Goal: Task Accomplishment & Management: Use online tool/utility

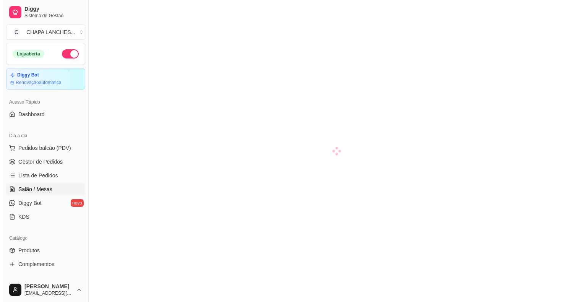
scroll to position [76, 0]
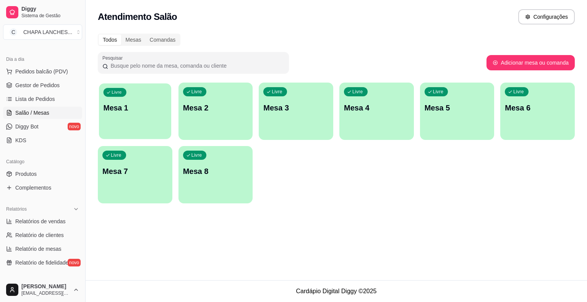
click at [142, 117] on div "Livre Mesa 1" at bounding box center [135, 106] width 72 height 47
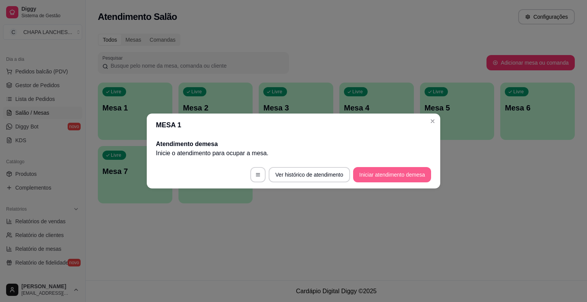
click at [392, 172] on button "Iniciar atendimento de mesa" at bounding box center [392, 174] width 78 height 15
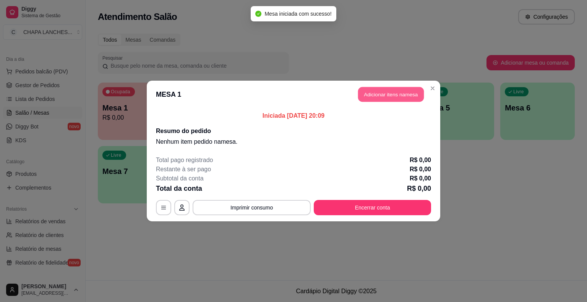
click at [382, 96] on button "Adicionar itens na mesa" at bounding box center [391, 94] width 66 height 15
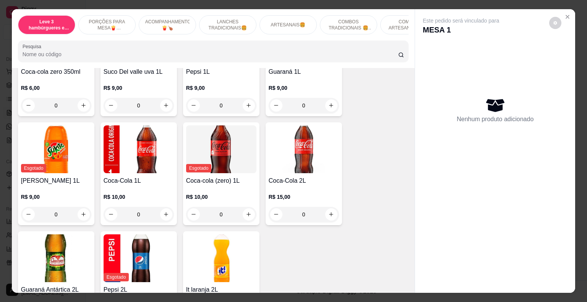
scroll to position [2166, 0]
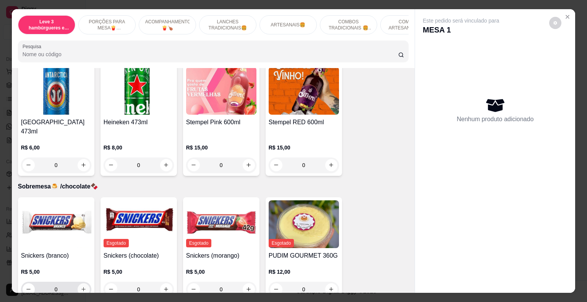
click at [83, 286] on icon "increase-product-quantity" at bounding box center [84, 289] width 6 height 6
type input "1"
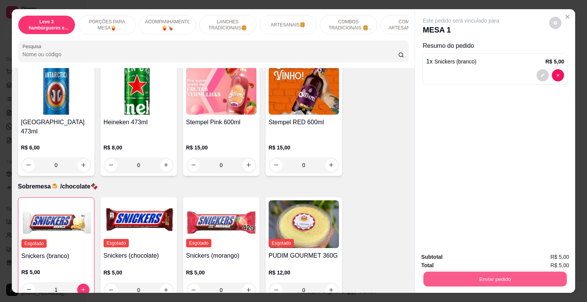
click at [469, 278] on button "Enviar pedido" at bounding box center [495, 279] width 143 height 15
click at [465, 256] on button "Não registrar e enviar pedido" at bounding box center [469, 258] width 77 height 14
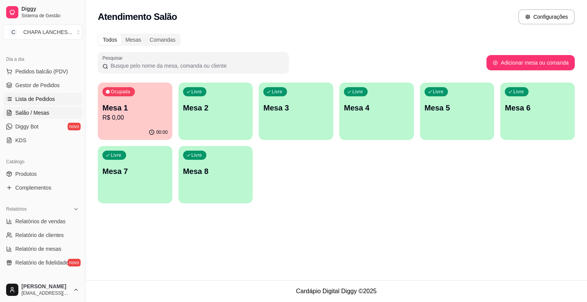
click at [39, 96] on span "Lista de Pedidos" at bounding box center [35, 99] width 40 height 8
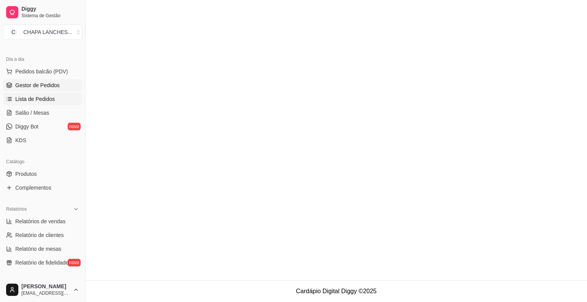
click at [42, 80] on link "Gestor de Pedidos" at bounding box center [42, 85] width 79 height 12
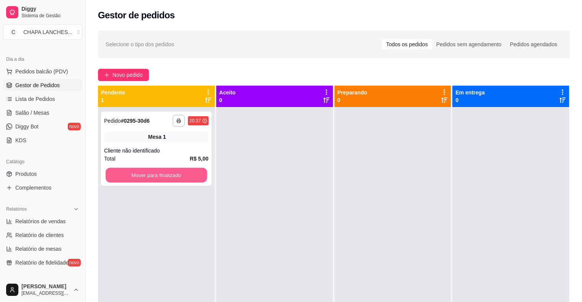
click at [151, 175] on button "Mover para finalizado" at bounding box center [156, 175] width 101 height 15
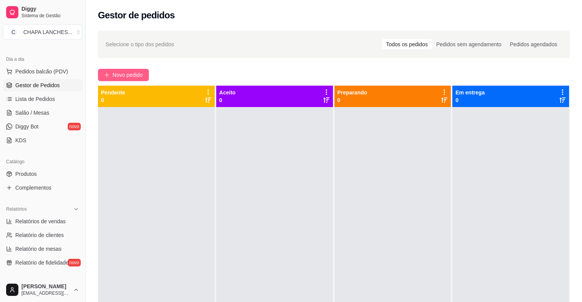
click at [131, 73] on span "Novo pedido" at bounding box center [127, 75] width 30 height 8
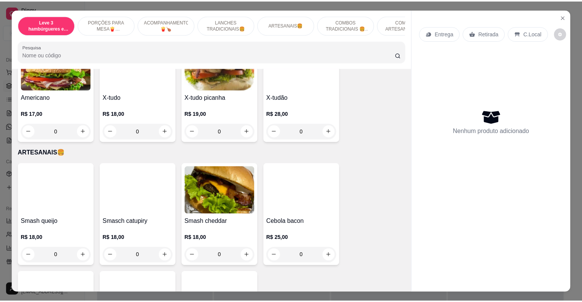
scroll to position [803, 0]
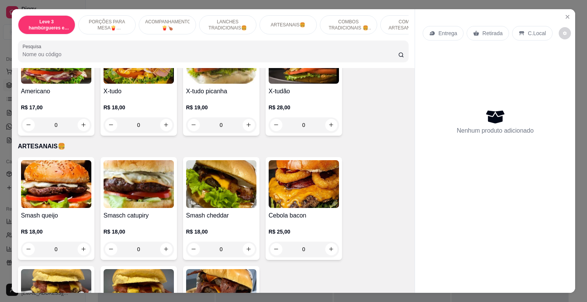
click at [248, 117] on div "0" at bounding box center [221, 124] width 70 height 15
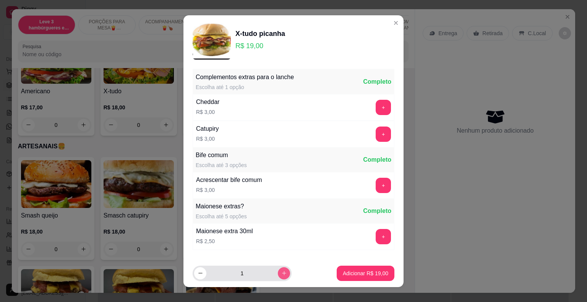
click at [281, 273] on icon "increase-product-quantity" at bounding box center [284, 273] width 6 height 6
type input "2"
click at [344, 270] on p "Adicionar R$ 38,00" at bounding box center [366, 273] width 44 height 7
type input "2"
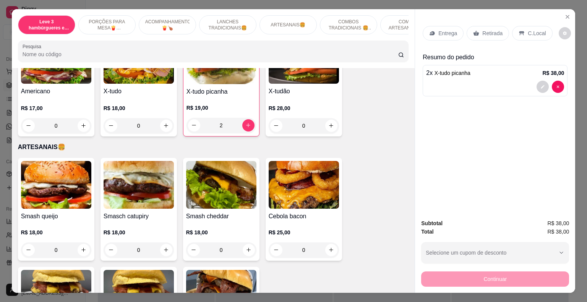
click at [488, 34] on div "Retirada" at bounding box center [488, 33] width 42 height 15
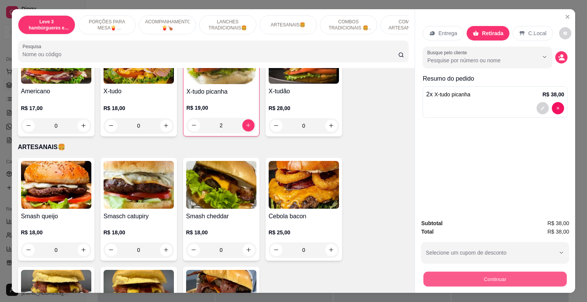
click at [466, 275] on button "Continuar" at bounding box center [495, 279] width 143 height 15
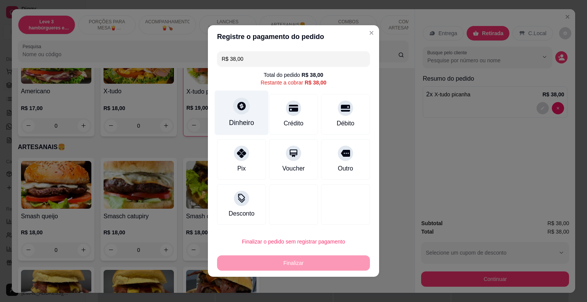
click at [239, 120] on div "Dinheiro" at bounding box center [241, 123] width 25 height 10
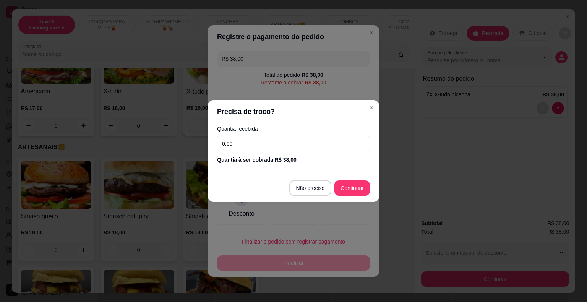
click at [246, 145] on input "0,00" at bounding box center [293, 143] width 153 height 15
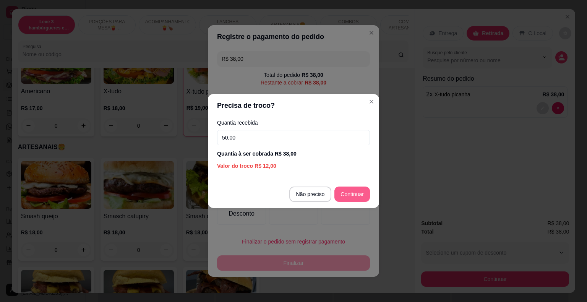
type input "50,00"
type input "R$ 0,00"
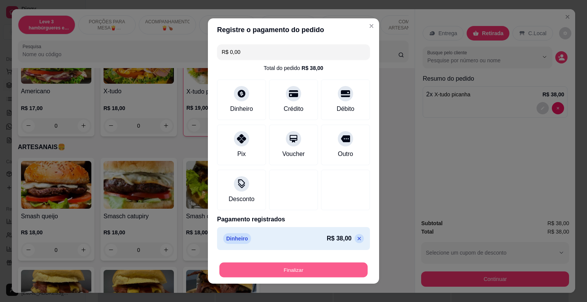
click at [334, 271] on button "Finalizar" at bounding box center [294, 270] width 148 height 15
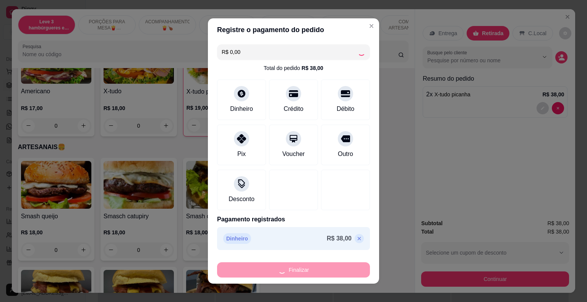
type input "0"
type input "-R$ 38,00"
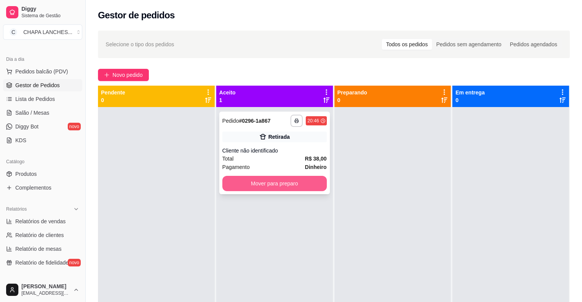
click at [239, 186] on button "Mover para preparo" at bounding box center [274, 183] width 104 height 15
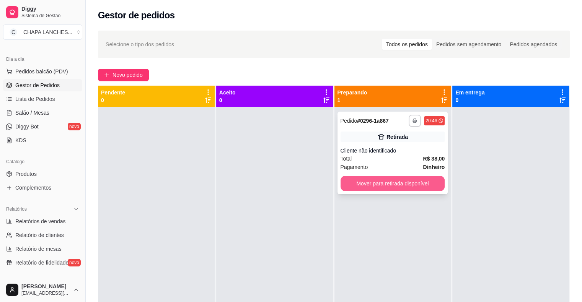
click at [374, 181] on button "Mover para retirada disponível" at bounding box center [392, 183] width 104 height 15
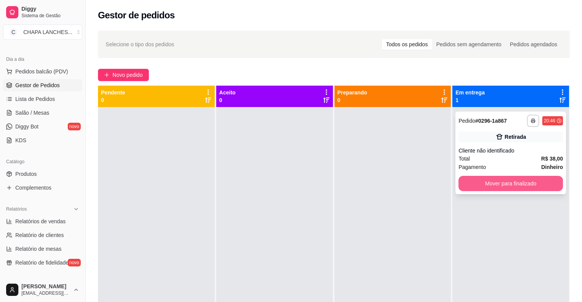
click at [477, 182] on button "Mover para finalizado" at bounding box center [510, 183] width 104 height 15
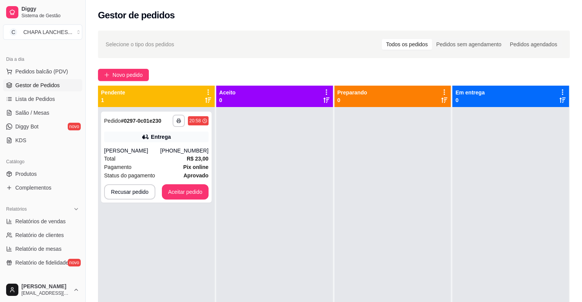
click at [478, 190] on div at bounding box center [510, 258] width 117 height 302
click at [197, 192] on button "Aceitar pedido" at bounding box center [185, 191] width 47 height 15
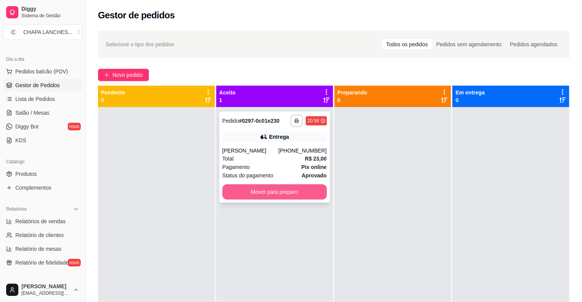
click at [283, 194] on button "Mover para preparo" at bounding box center [274, 191] width 104 height 15
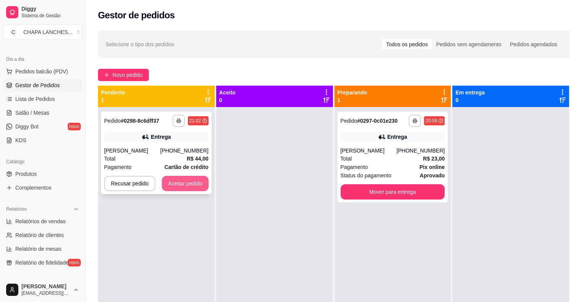
click at [189, 189] on button "Aceitar pedido" at bounding box center [185, 183] width 47 height 15
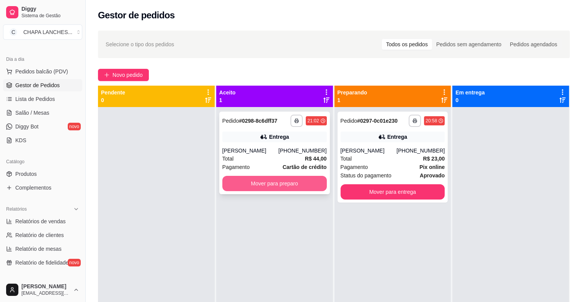
click at [269, 182] on button "Mover para preparo" at bounding box center [274, 183] width 104 height 15
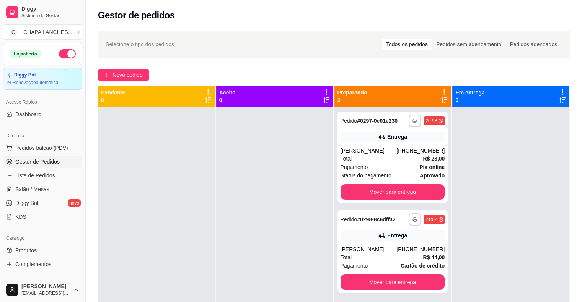
click at [60, 54] on button "button" at bounding box center [67, 53] width 17 height 9
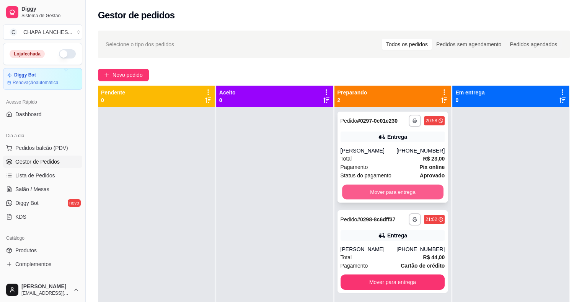
click at [370, 192] on button "Mover para entrega" at bounding box center [392, 192] width 101 height 15
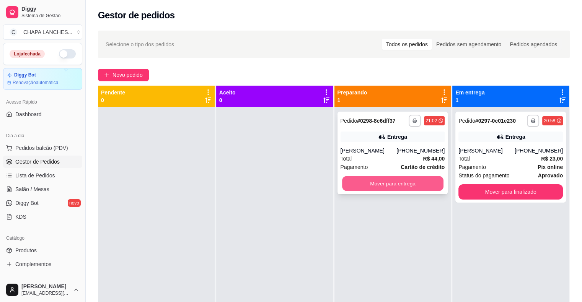
click at [398, 187] on button "Mover para entrega" at bounding box center [392, 183] width 101 height 15
